Goal: Entertainment & Leisure: Browse casually

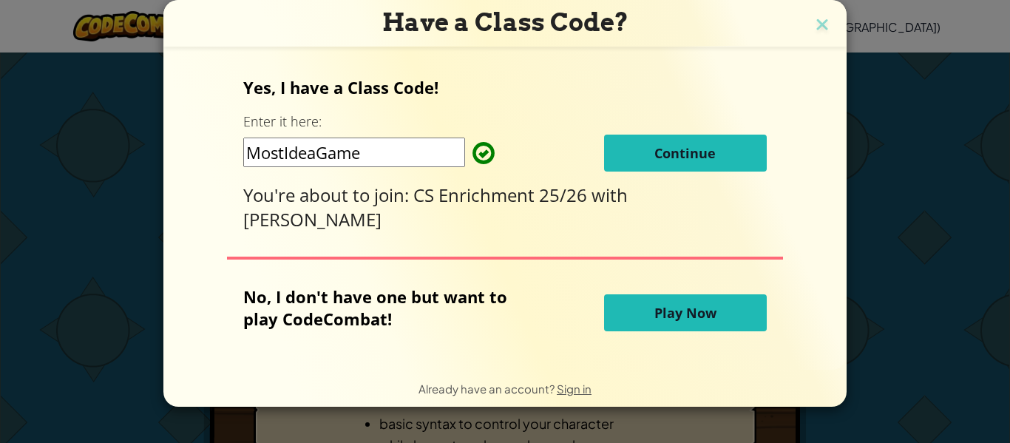
click at [648, 314] on button "Play Now" at bounding box center [685, 312] width 163 height 37
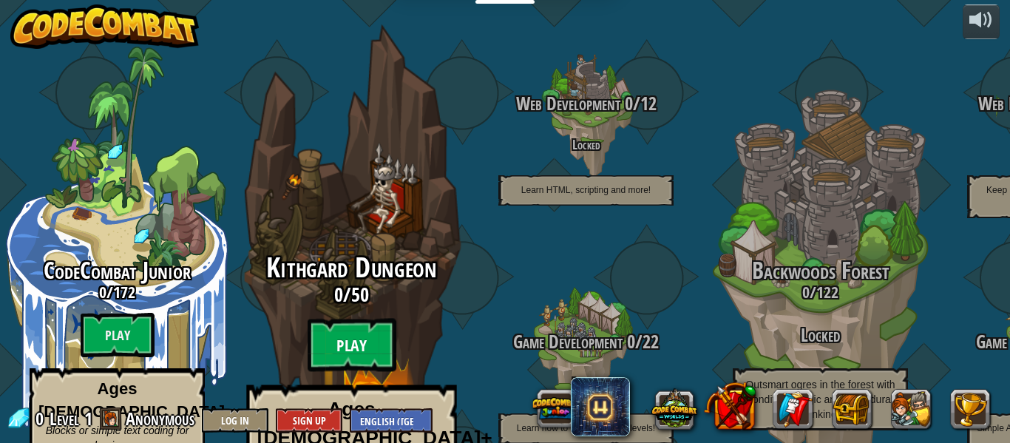
click at [344, 319] on btn "Play" at bounding box center [352, 345] width 89 height 53
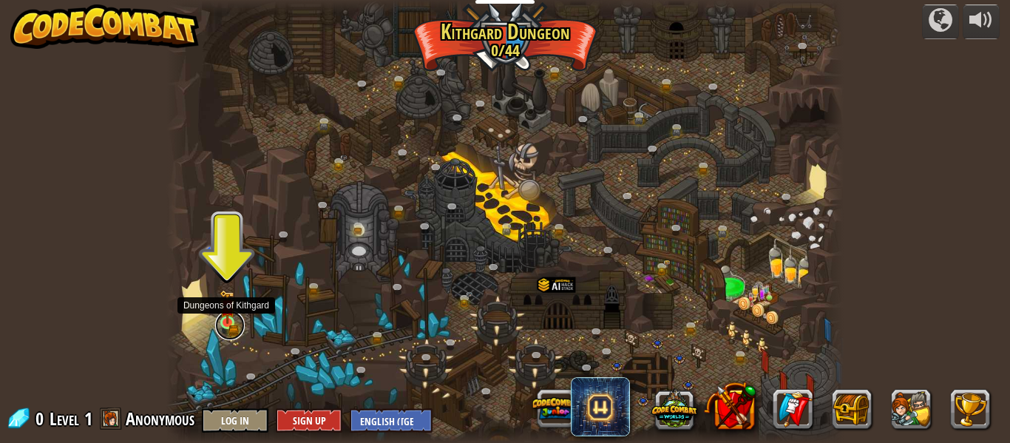
click at [232, 329] on link at bounding box center [230, 326] width 30 height 30
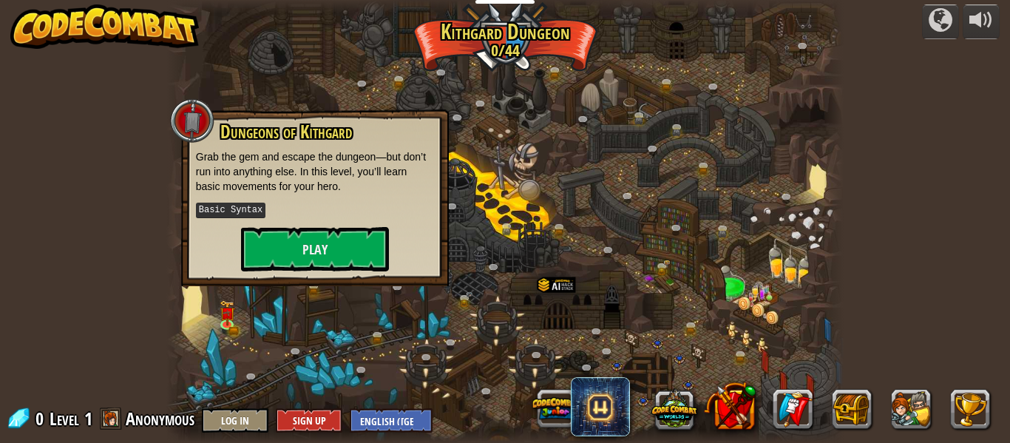
click at [115, 413] on span at bounding box center [111, 418] width 22 height 22
click at [75, 20] on img at bounding box center [104, 26] width 189 height 44
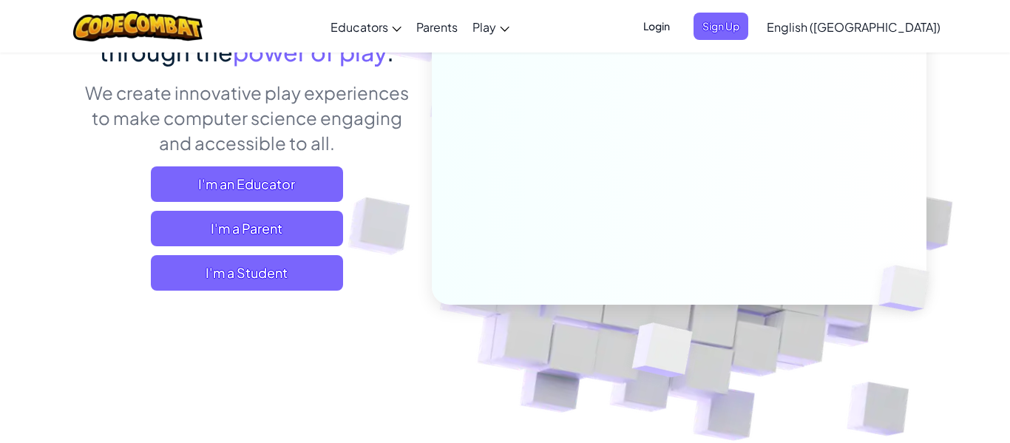
scroll to position [199, 0]
